Goal: Check status: Check status

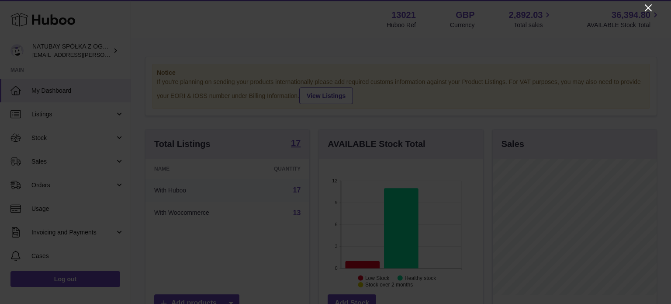
click at [644, 6] on icon "Close" at bounding box center [648, 8] width 10 height 10
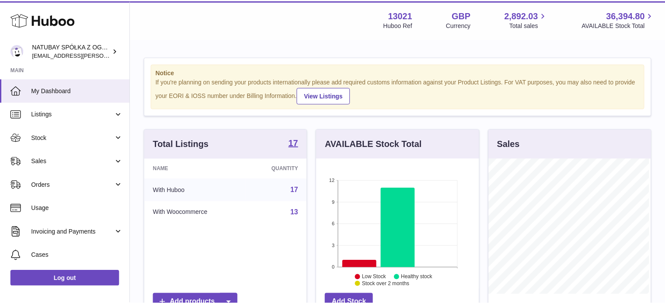
scroll to position [436967, 436941]
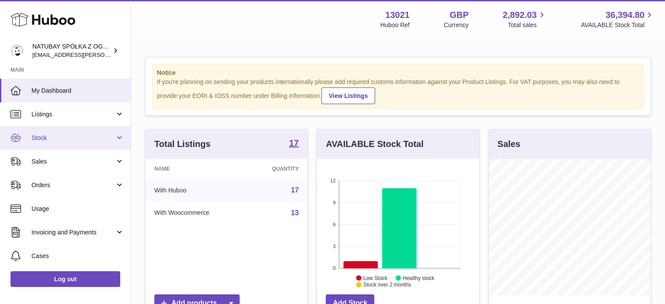
click at [75, 130] on link "Stock" at bounding box center [65, 138] width 131 height 24
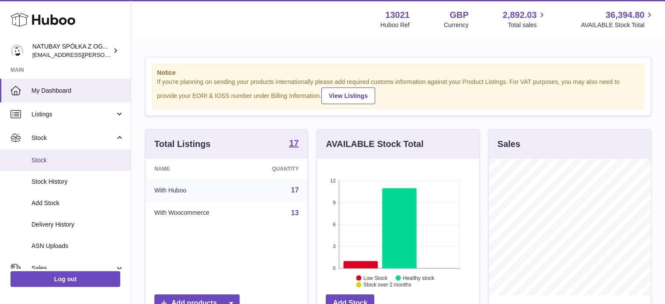
click at [59, 153] on link "Stock" at bounding box center [65, 159] width 131 height 21
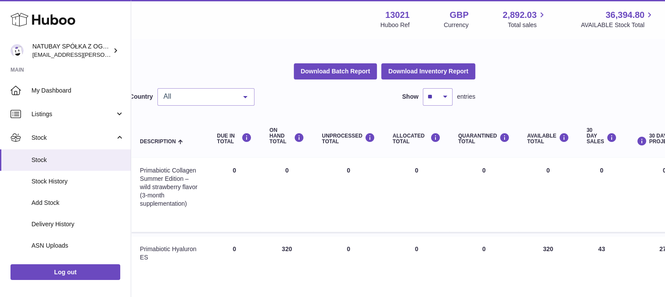
scroll to position [44, 176]
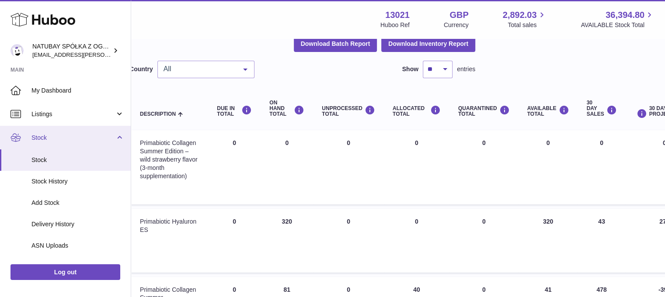
click at [79, 139] on span "Stock" at bounding box center [72, 138] width 83 height 8
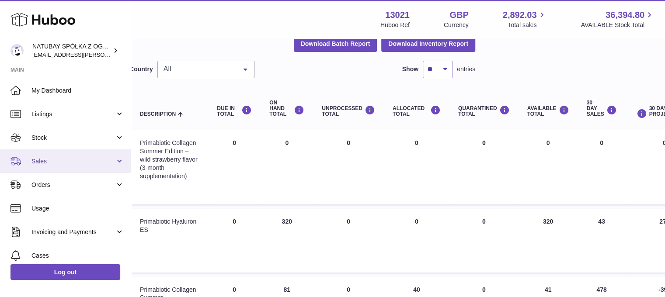
click at [49, 156] on link "Sales" at bounding box center [65, 161] width 131 height 24
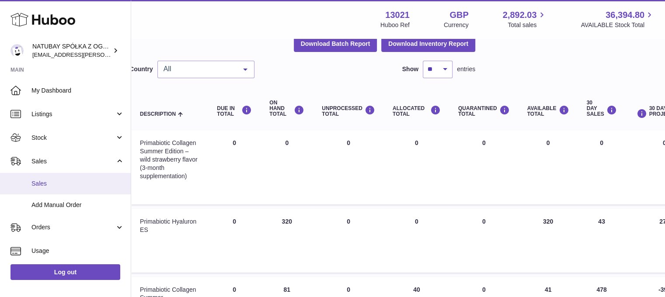
click at [47, 177] on link "Sales" at bounding box center [65, 183] width 131 height 21
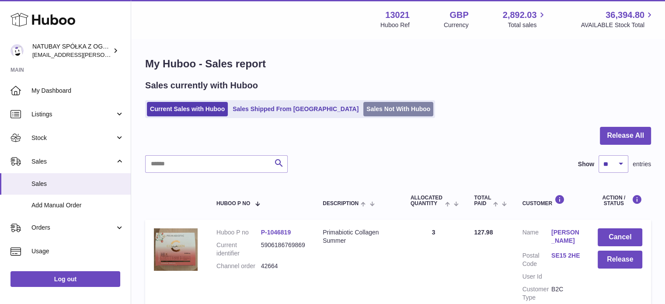
click at [363, 103] on link "Sales Not With Huboo" at bounding box center [398, 109] width 70 height 14
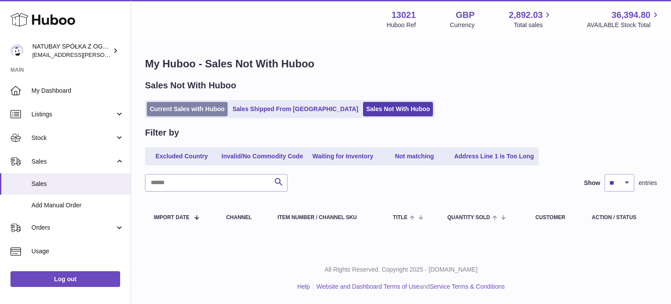
drag, startPoint x: 168, startPoint y: 113, endPoint x: 174, endPoint y: 106, distance: 9.0
click at [168, 113] on link "Current Sales with Huboo" at bounding box center [187, 109] width 81 height 14
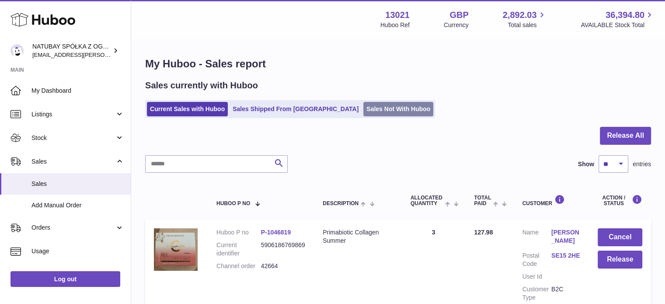
click at [363, 105] on link "Sales Not With Huboo" at bounding box center [398, 109] width 70 height 14
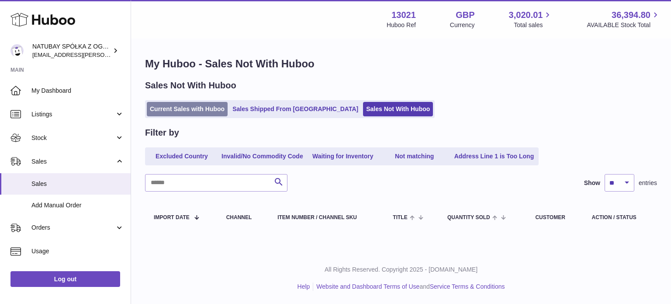
click at [177, 107] on link "Current Sales with Huboo" at bounding box center [187, 109] width 81 height 14
